Goal: Task Accomplishment & Management: Use online tool/utility

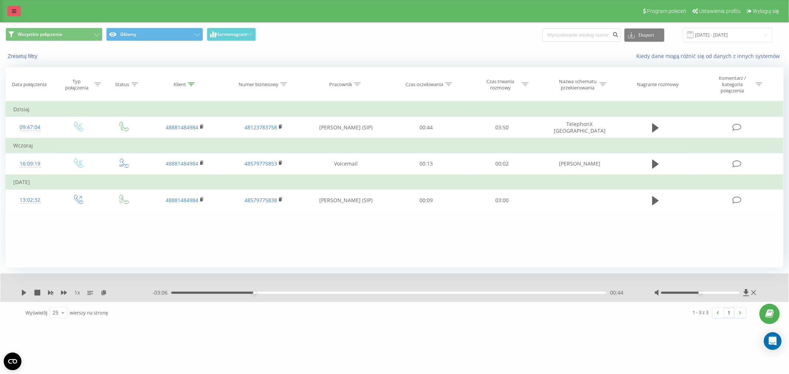
drag, startPoint x: 0, startPoint y: 0, endPoint x: 16, endPoint y: 13, distance: 20.5
click at [16, 12] on icon at bounding box center [14, 11] width 4 height 5
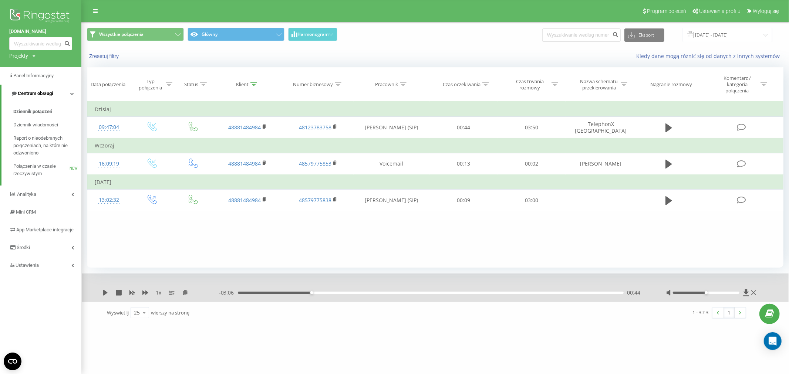
click at [44, 99] on link "Centrum obsługi" at bounding box center [41, 94] width 80 height 18
click at [44, 99] on link "Centrum obsługi" at bounding box center [40, 94] width 81 height 18
click at [37, 146] on span "Raport o nieodebranych połączeniach, na które nie odzwoniono" at bounding box center [45, 146] width 64 height 22
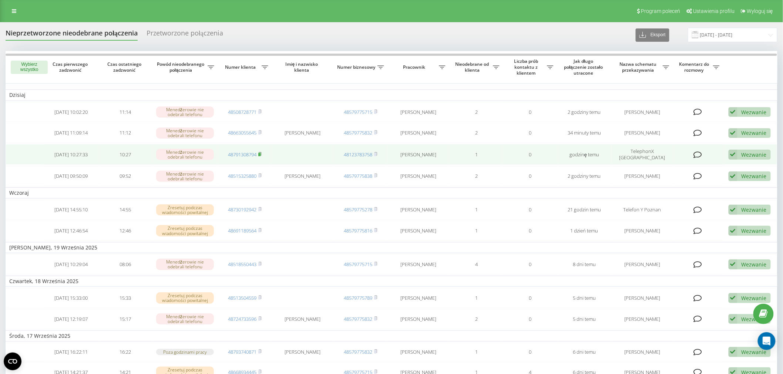
click at [260, 154] on rect at bounding box center [259, 154] width 2 height 3
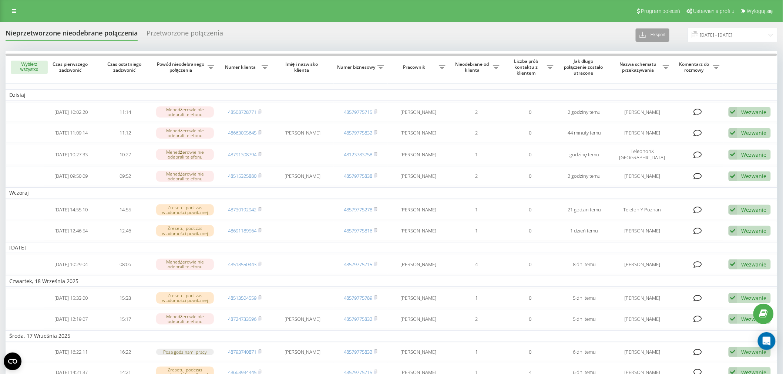
click at [644, 35] on icon at bounding box center [642, 35] width 7 height 3
click at [651, 51] on span ".csv" at bounding box center [646, 48] width 9 height 7
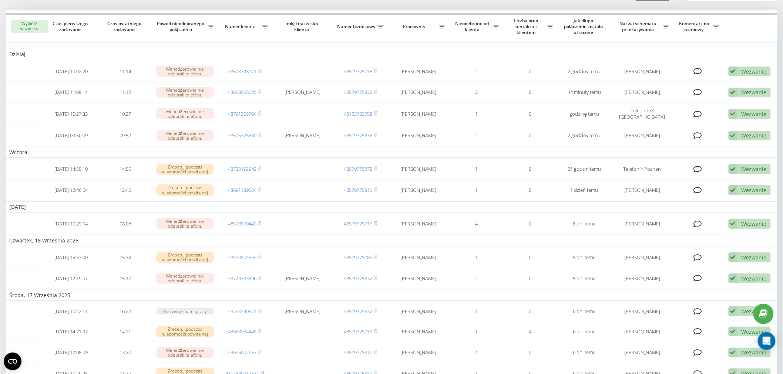
scroll to position [38, 0]
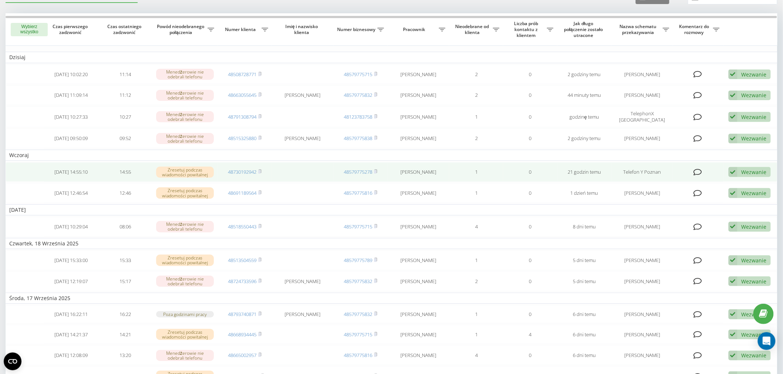
click at [744, 171] on div "Wezwanie" at bounding box center [753, 172] width 25 height 7
click at [674, 182] on span "Nie udało się skontaktować" at bounding box center [660, 184] width 67 height 7
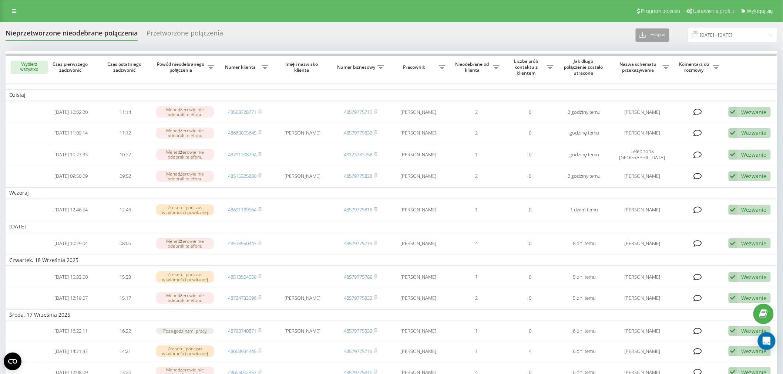
click at [660, 40] on button "Eksport" at bounding box center [653, 34] width 34 height 13
click at [592, 39] on div "Nieprzetworzone nieodebrane połączenia Przetworzone połączenia Eksport .csv .xl…" at bounding box center [392, 35] width 772 height 14
click at [663, 36] on button "Eksport" at bounding box center [653, 34] width 34 height 13
click at [657, 52] on div ".csv" at bounding box center [655, 48] width 39 height 13
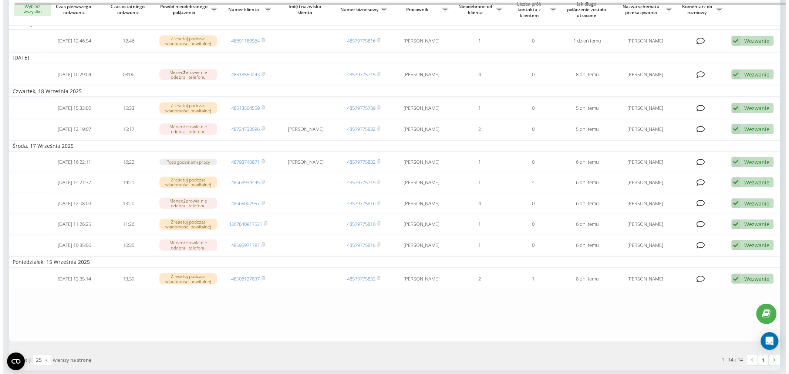
scroll to position [172, 0]
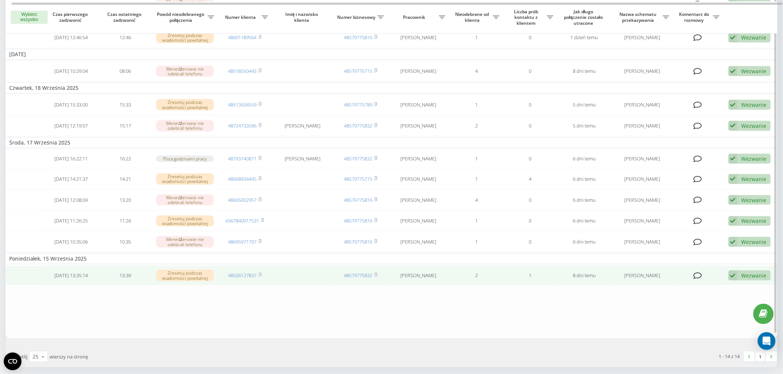
click at [752, 272] on div "Wezwanie" at bounding box center [753, 275] width 25 height 7
click at [653, 324] on span "Inny wariant" at bounding box center [642, 327] width 31 height 7
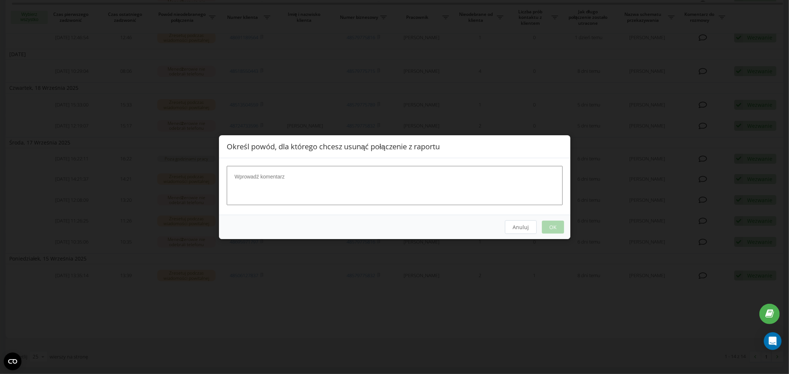
click at [379, 196] on textarea at bounding box center [395, 185] width 336 height 39
type textarea "spam"
drag, startPoint x: 552, startPoint y: 228, endPoint x: 556, endPoint y: 230, distance: 4.8
click at [552, 228] on button "OK" at bounding box center [553, 226] width 22 height 13
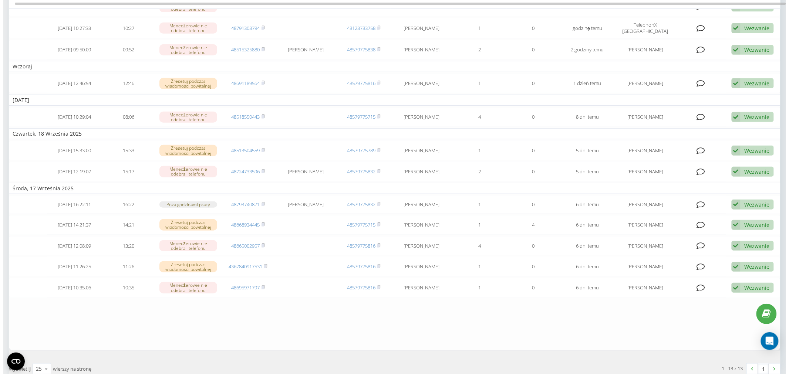
scroll to position [131, 0]
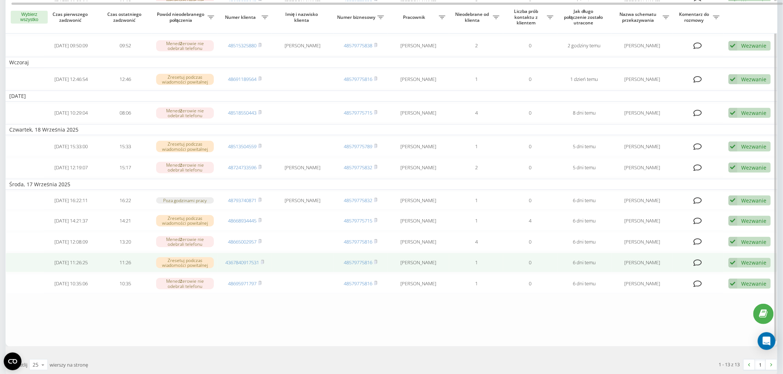
click at [741, 259] on div "Wezwanie" at bounding box center [753, 262] width 25 height 7
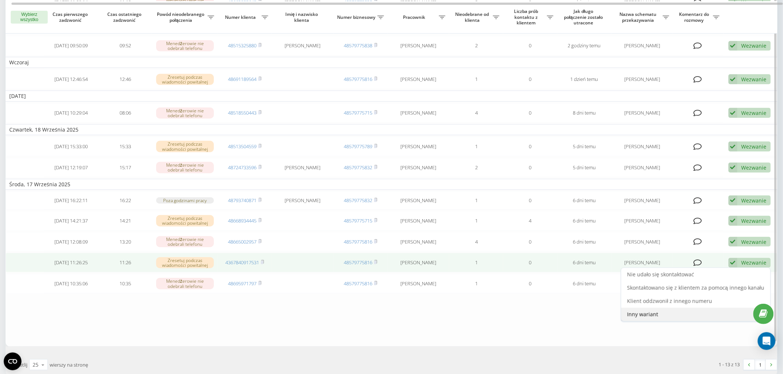
click at [649, 311] on span "Inny wariant" at bounding box center [642, 314] width 31 height 7
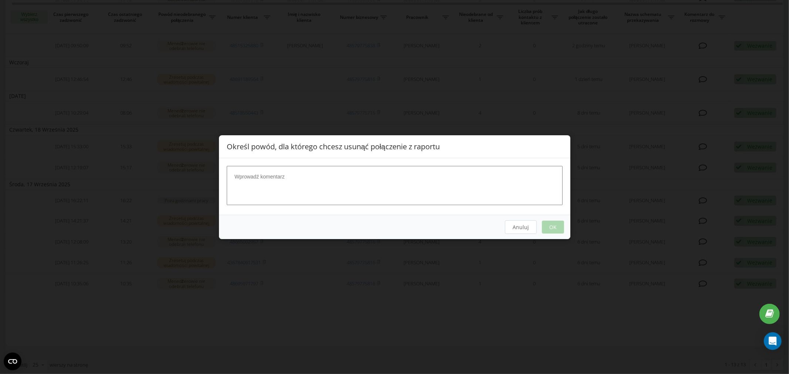
click at [338, 185] on textarea at bounding box center [395, 185] width 336 height 39
type textarea "spam"
click at [550, 229] on button "OK" at bounding box center [553, 226] width 22 height 13
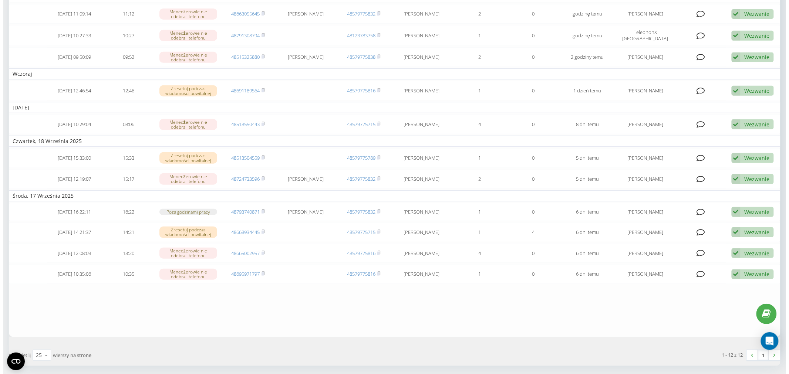
scroll to position [142, 0]
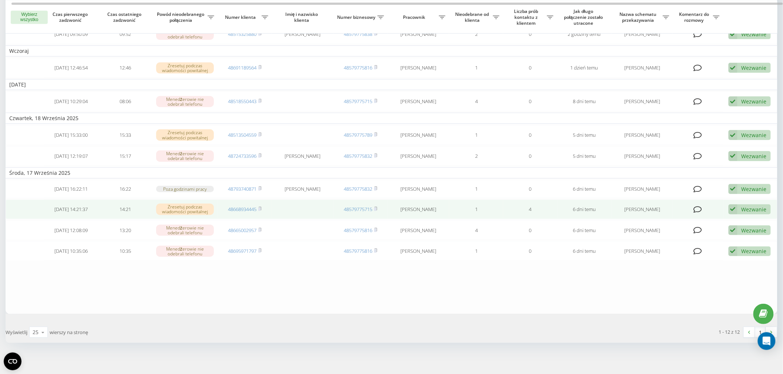
drag, startPoint x: 258, startPoint y: 205, endPoint x: 265, endPoint y: 205, distance: 7.1
click at [257, 206] on span "48668934445" at bounding box center [245, 209] width 34 height 7
click at [260, 208] on rect at bounding box center [259, 209] width 2 height 3
click at [747, 205] on div "Wezwanie Nie udało się skontaktować Skontaktowano się z klientem za pomocą inne…" at bounding box center [749, 210] width 42 height 10
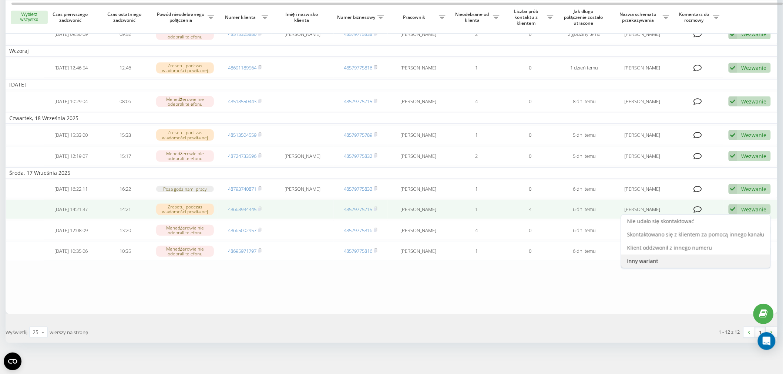
click at [642, 258] on span "Inny wariant" at bounding box center [642, 261] width 31 height 7
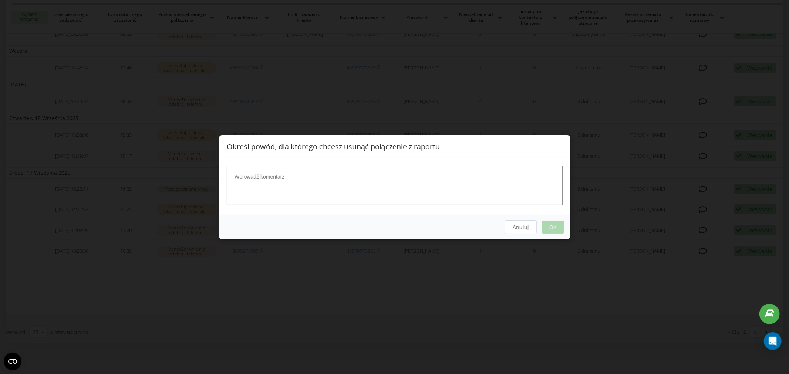
click at [337, 186] on textarea at bounding box center [395, 185] width 336 height 39
type textarea "spam"
click at [548, 228] on button "OK" at bounding box center [553, 226] width 22 height 13
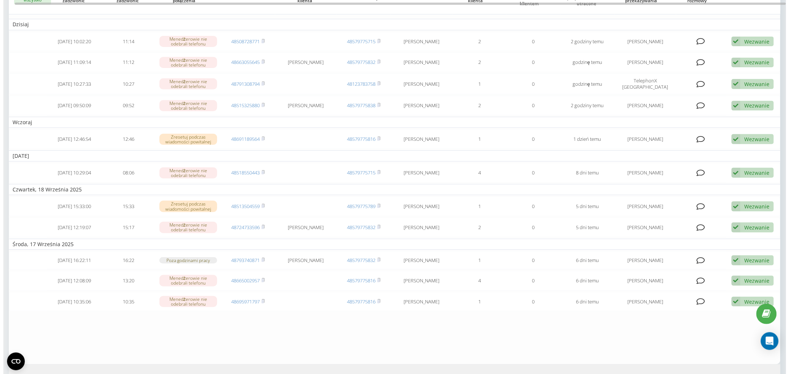
scroll to position [73, 0]
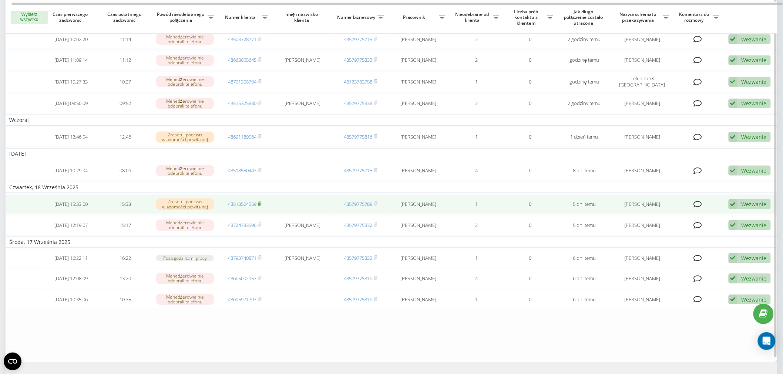
click at [262, 202] on icon at bounding box center [260, 203] width 3 height 3
drag, startPoint x: 756, startPoint y: 203, endPoint x: 741, endPoint y: 213, distance: 18.6
click at [755, 203] on div "Wezwanie" at bounding box center [753, 204] width 25 height 7
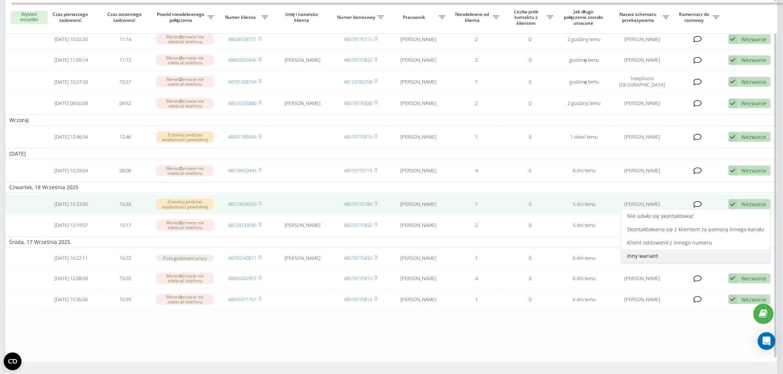
click at [671, 250] on div "Inny wariant" at bounding box center [695, 256] width 149 height 13
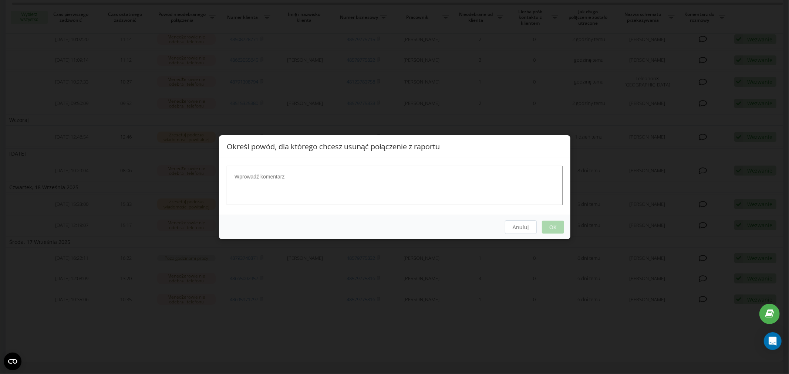
click at [259, 183] on textarea at bounding box center [395, 185] width 336 height 39
type textarea "spam"
click at [552, 224] on button "OK" at bounding box center [553, 226] width 22 height 13
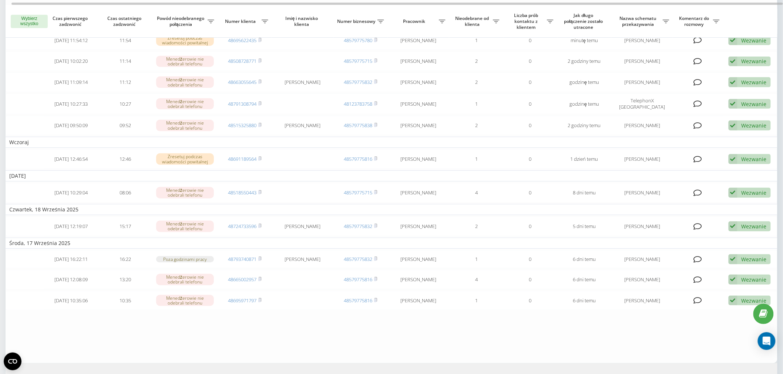
scroll to position [76, 0]
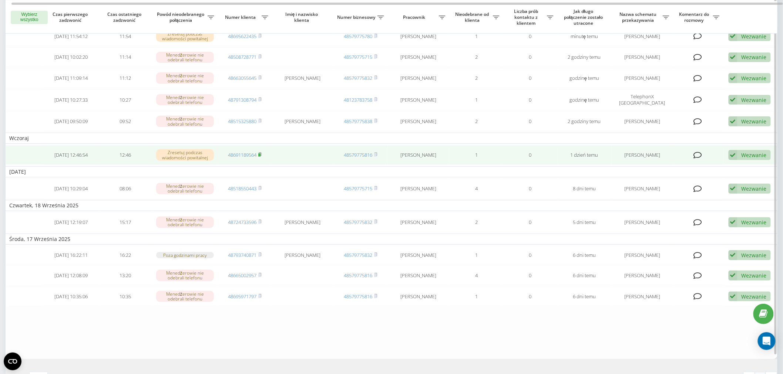
click at [262, 155] on span at bounding box center [259, 155] width 3 height 7
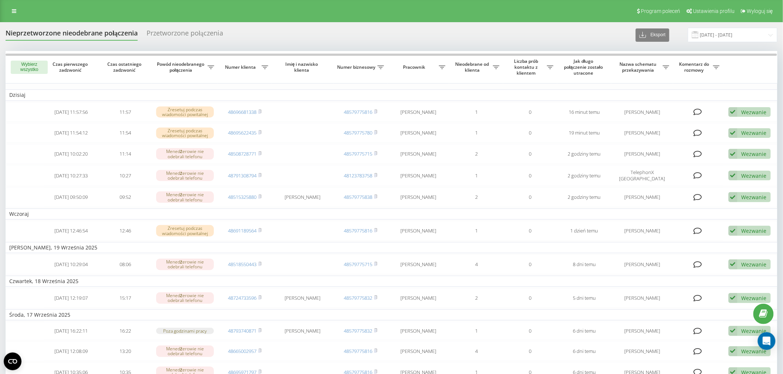
click at [7, 12] on div "Program poleceń Ustawienia profilu Wyloguj się" at bounding box center [391, 11] width 783 height 22
click at [20, 11] on link at bounding box center [13, 11] width 13 height 10
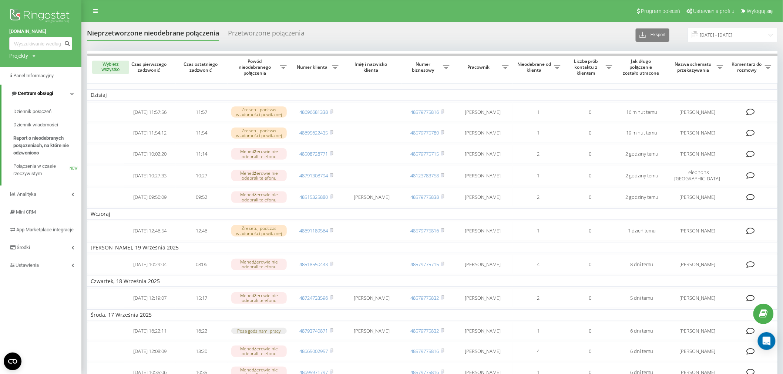
click at [54, 94] on link "Centrum obsługi" at bounding box center [41, 94] width 80 height 18
click at [54, 94] on link "Centrum obsługi" at bounding box center [40, 94] width 81 height 18
click at [41, 106] on link "Dziennik połączeń" at bounding box center [47, 111] width 68 height 13
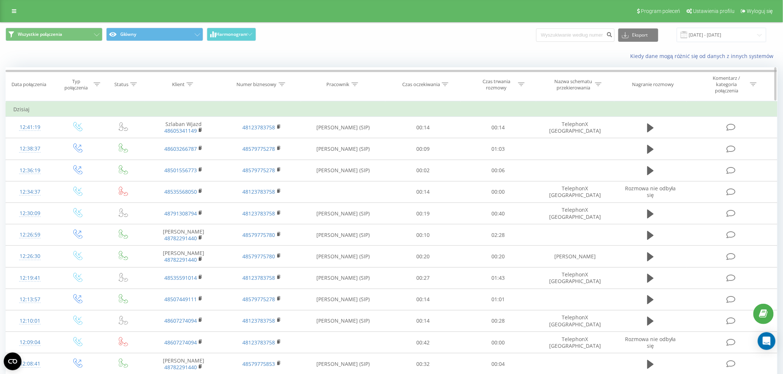
click at [190, 86] on icon at bounding box center [189, 84] width 7 height 4
click at [180, 137] on input "text" at bounding box center [183, 140] width 65 height 13
paste input "[PHONE_NUMBER]"
click at [161, 139] on input "[PHONE_NUMBER]" at bounding box center [183, 140] width 65 height 13
click at [168, 141] on input "515138-240" at bounding box center [183, 140] width 65 height 13
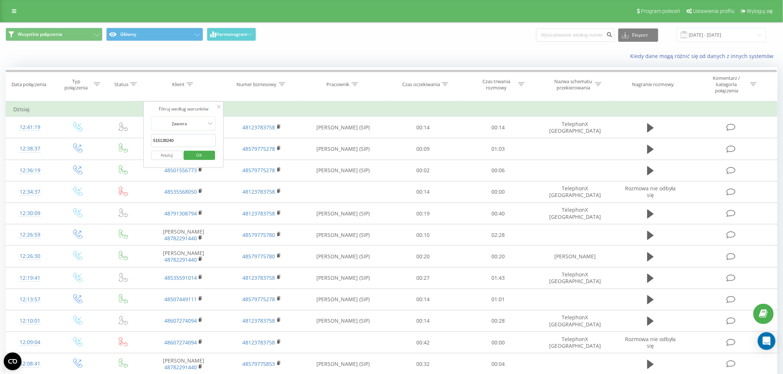
click at [153, 141] on input "515138240" at bounding box center [183, 140] width 65 height 13
type input "48515138240"
click button "OK" at bounding box center [198, 155] width 31 height 9
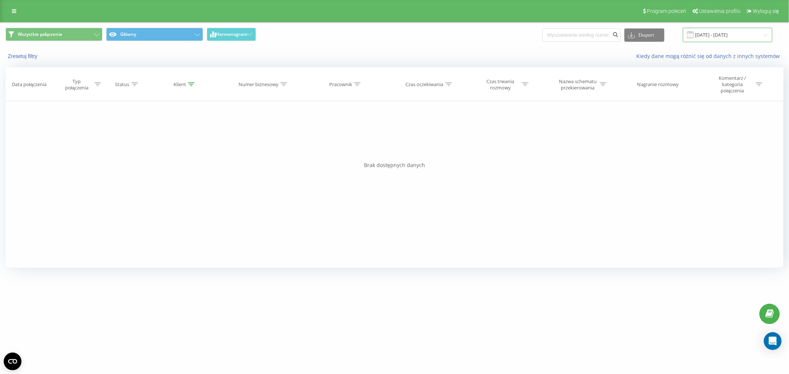
click at [714, 36] on input "[DATE] - [DATE]" at bounding box center [728, 35] width 90 height 14
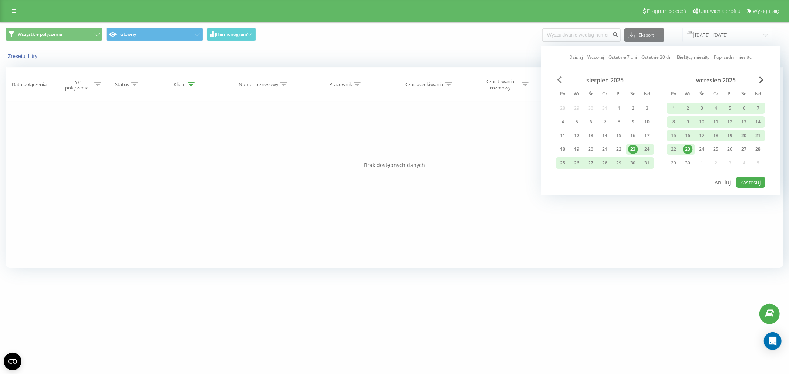
click at [559, 80] on span "Previous Month" at bounding box center [560, 80] width 4 height 7
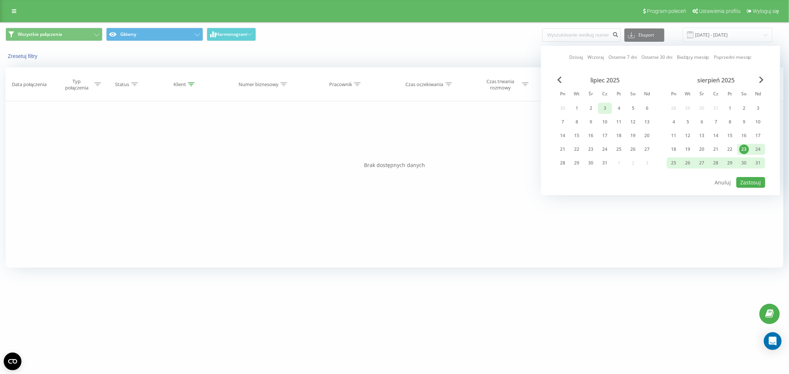
click at [610, 104] on div "3" at bounding box center [605, 109] width 10 height 10
click at [758, 78] on div "sierpień 2025" at bounding box center [716, 80] width 98 height 7
click at [760, 78] on span "Next Month" at bounding box center [761, 80] width 4 height 7
drag, startPoint x: 718, startPoint y: 148, endPoint x: 722, endPoint y: 152, distance: 5.2
click at [719, 150] on div "25" at bounding box center [716, 150] width 10 height 10
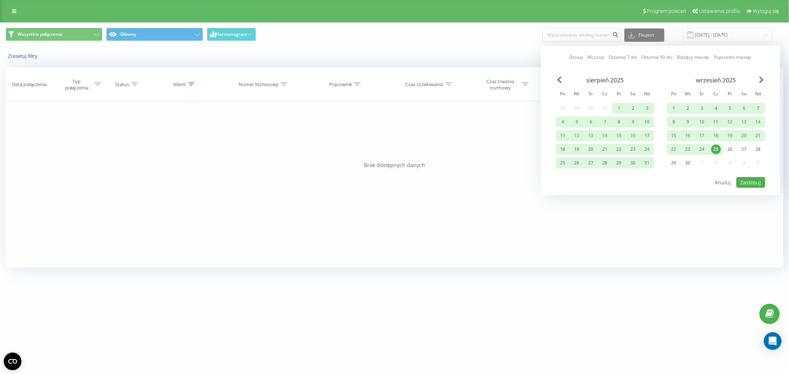
click at [741, 187] on div "Dzisiaj Wczoraj Ostatnie 7 dni Ostatnie 30 dni Bieżący miesiąc Poprzedni miesią…" at bounding box center [660, 120] width 239 height 149
click at [746, 183] on button "Zastosuj" at bounding box center [751, 182] width 29 height 11
type input "03.07.2025 - 25.09.2025"
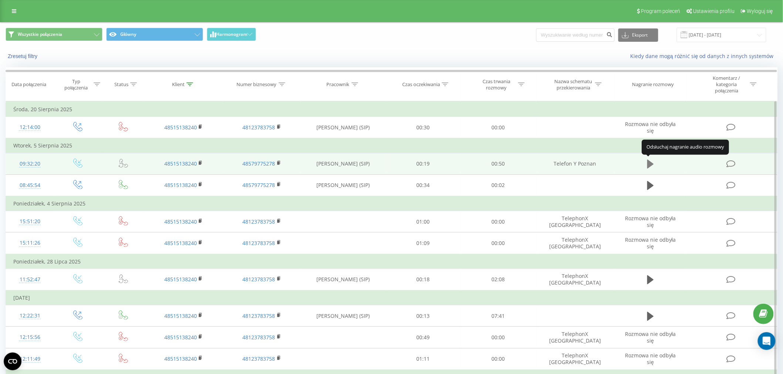
click at [647, 162] on icon at bounding box center [650, 164] width 7 height 9
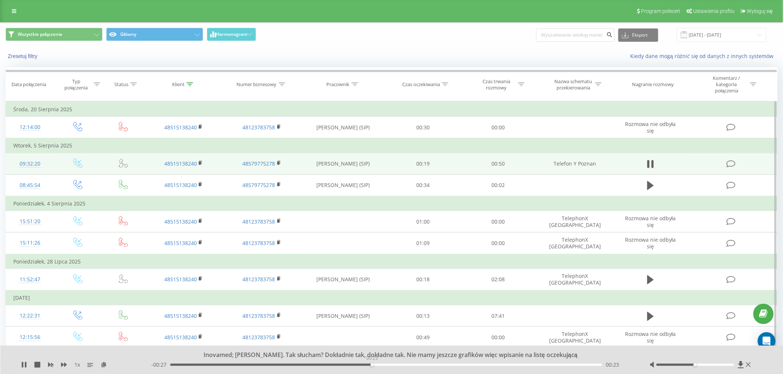
click at [372, 365] on div "00:23" at bounding box center [386, 365] width 432 height 2
click at [449, 365] on div "00:28" at bounding box center [386, 365] width 432 height 2
click at [531, 366] on div "00:36" at bounding box center [386, 365] width 432 height 2
click at [20, 366] on div "Zabry; Poznań; Pola Tomczyk; Dobra super, co w takich ludziach ja mam zelicenia…" at bounding box center [391, 360] width 783 height 28
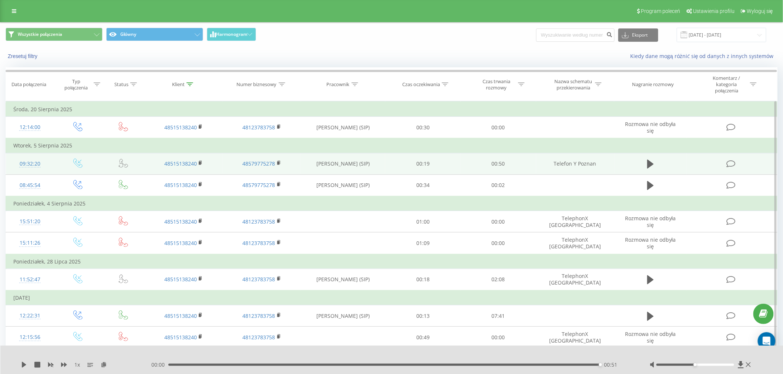
drag, startPoint x: 16, startPoint y: 9, endPoint x: 37, endPoint y: 23, distance: 25.3
click at [16, 9] on link at bounding box center [13, 11] width 13 height 10
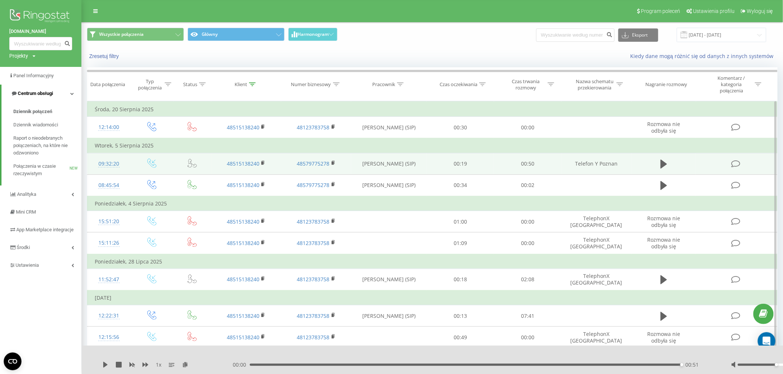
click at [67, 85] on link "Centrum obsługi" at bounding box center [41, 94] width 80 height 18
click at [65, 98] on link "Centrum obsługi" at bounding box center [40, 94] width 81 height 18
click at [43, 148] on span "Raport o nieodebranych połączeniach, na które nie odzwoniono" at bounding box center [45, 146] width 64 height 22
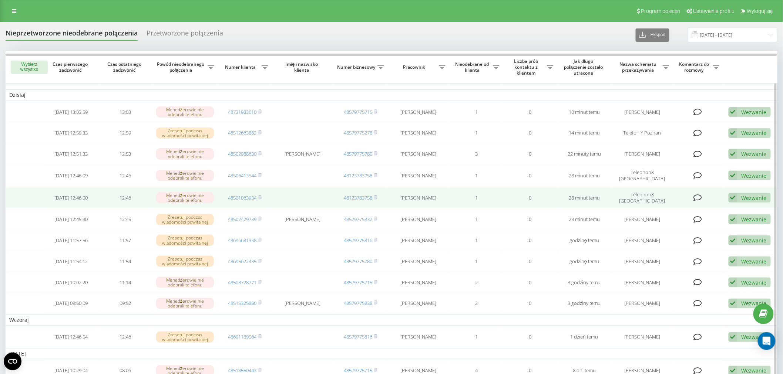
click at [728, 195] on td "Wezwanie Nie udało się skontaktować Skontaktowano się z klientem za pomocą inne…" at bounding box center [750, 198] width 54 height 21
click at [738, 199] on div "Wezwanie Nie udało się skontaktować Skontaktowano się z klientem za pomocą inne…" at bounding box center [749, 198] width 42 height 10
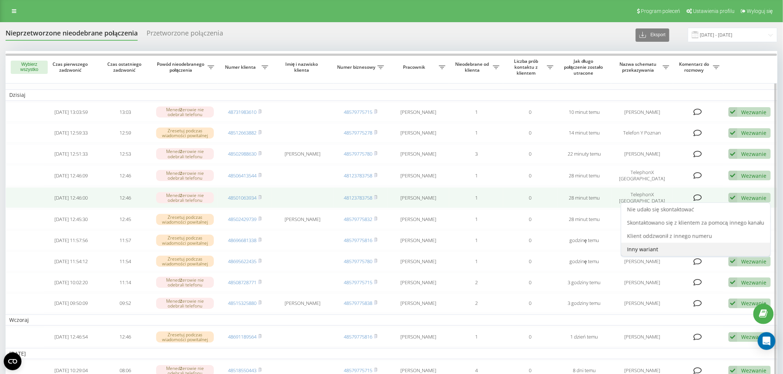
click at [686, 249] on div "Inny wariant" at bounding box center [695, 249] width 149 height 13
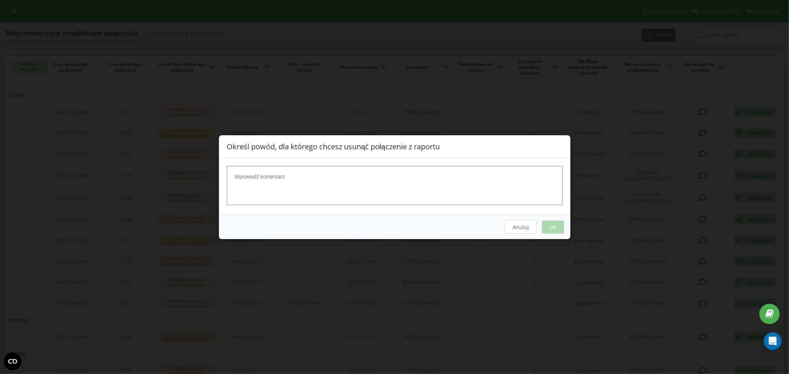
click at [387, 196] on textarea at bounding box center [395, 185] width 336 height 39
type textarea "spam, nie da sie oddzwonic"
click at [532, 230] on button "Anuluj" at bounding box center [521, 227] width 32 height 14
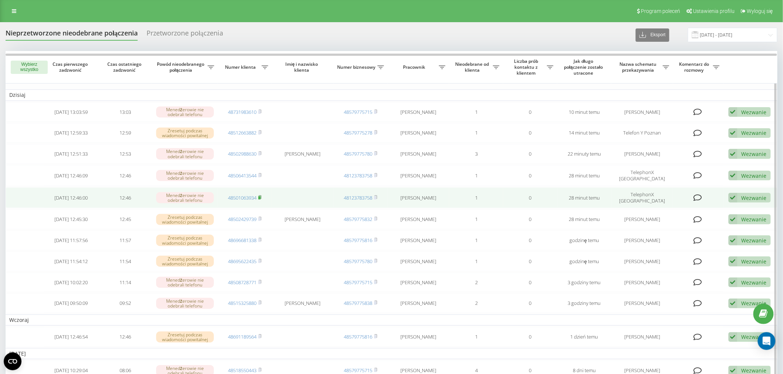
click at [260, 196] on rect at bounding box center [259, 197] width 2 height 3
click at [759, 195] on div "Wezwanie" at bounding box center [753, 198] width 25 height 7
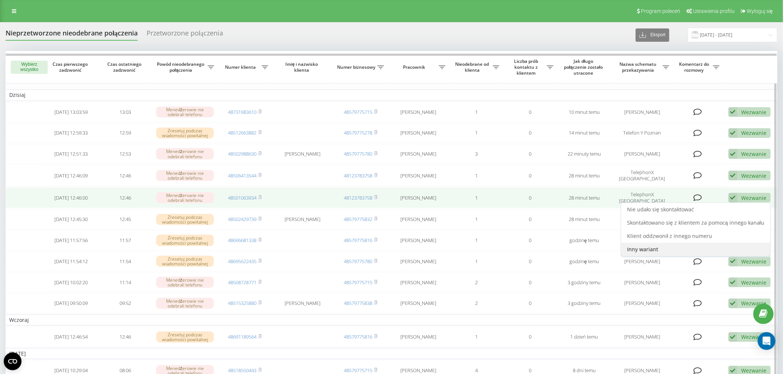
click at [663, 243] on div "Inny wariant" at bounding box center [695, 249] width 149 height 13
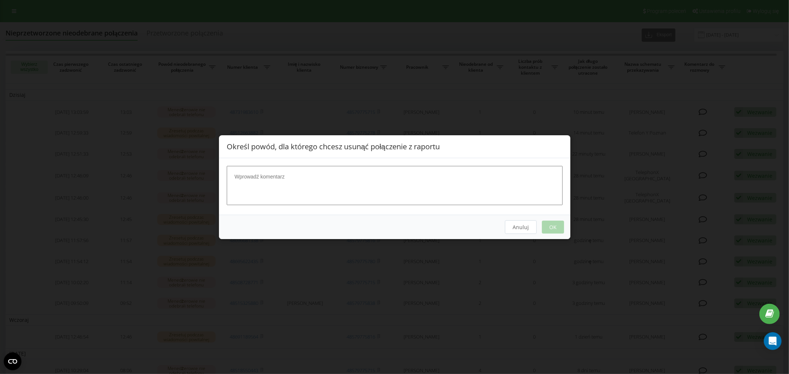
click at [416, 190] on textarea at bounding box center [395, 185] width 336 height 39
type textarea "spam, nie da sie oddzwonic"
click at [561, 229] on button "OK" at bounding box center [553, 226] width 22 height 13
